Goal: Transaction & Acquisition: Purchase product/service

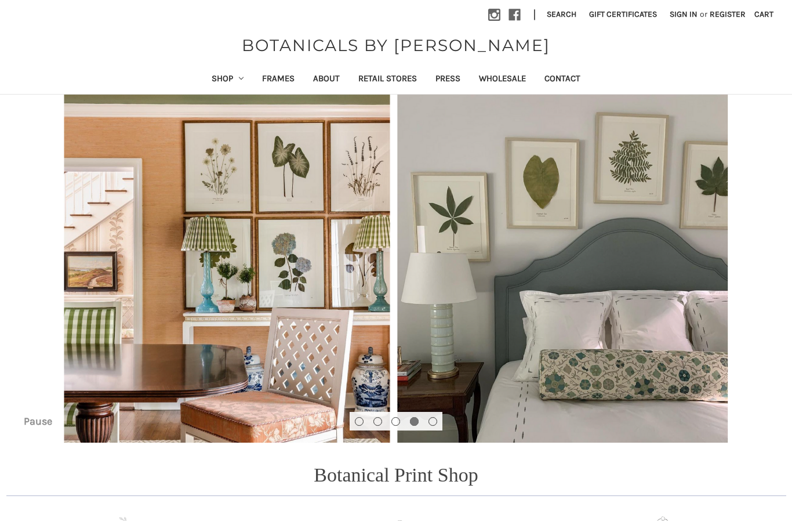
click at [222, 81] on link "Shop" at bounding box center [227, 80] width 51 height 28
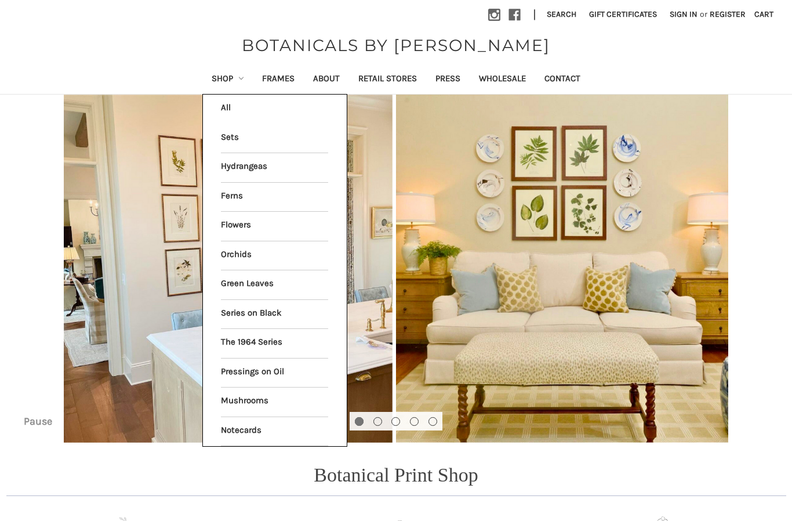
click at [223, 141] on link "Sets" at bounding box center [274, 138] width 107 height 29
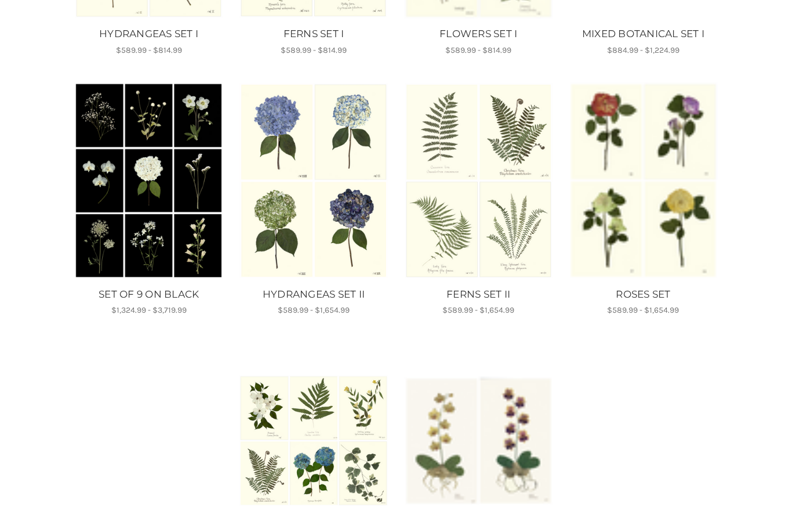
scroll to position [404, 0]
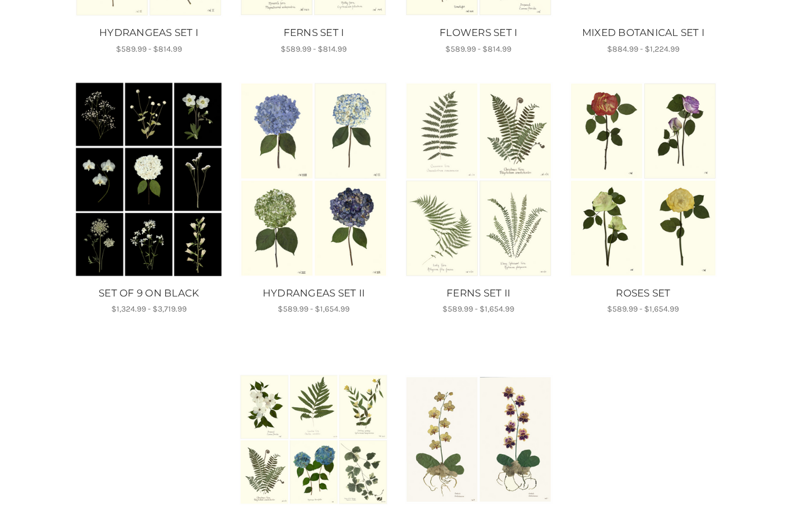
click at [688, 484] on ul "HYDRANGEAS SET I MSRP: Was: Now: $589.99 - $814.99 FERNS SET I MSRP: Was:" at bounding box center [396, 210] width 659 height 780
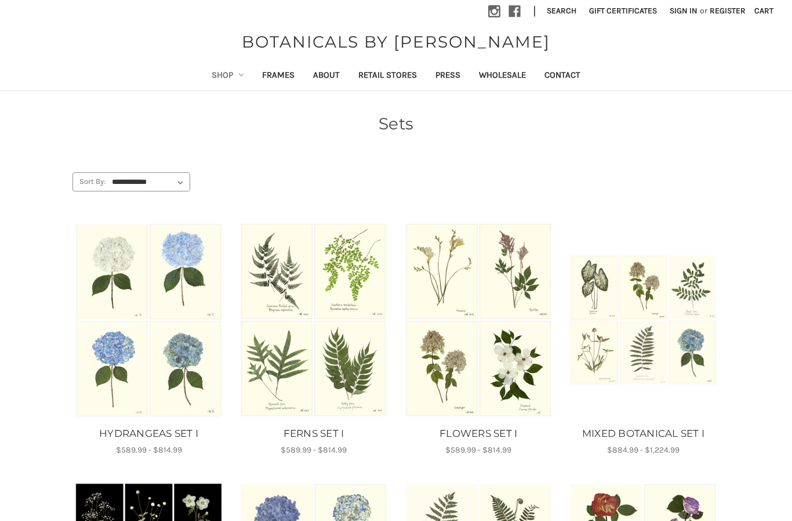
scroll to position [0, 0]
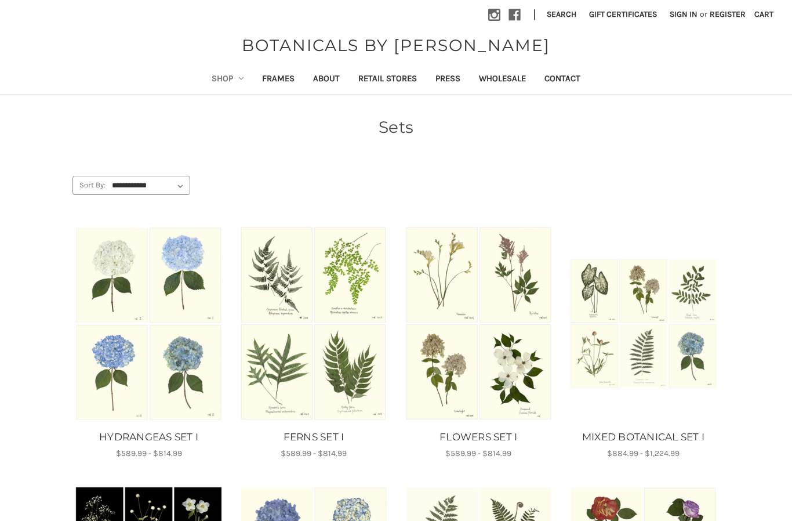
click at [220, 81] on link "Shop" at bounding box center [227, 80] width 51 height 28
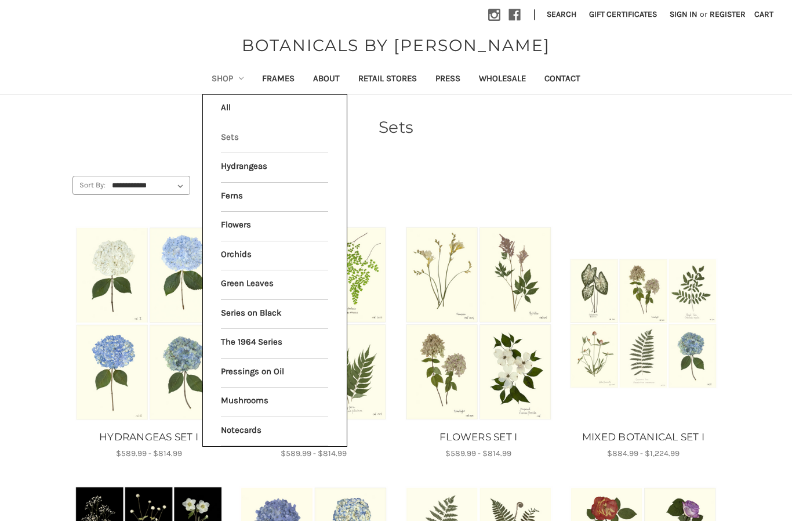
click at [223, 204] on link "Ferns" at bounding box center [274, 197] width 107 height 29
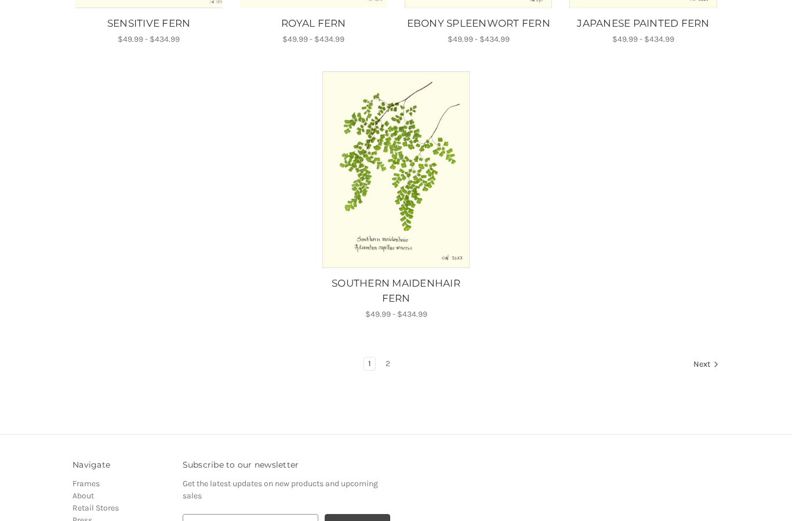
scroll to position [1210, 0]
